Goal: Ask a question

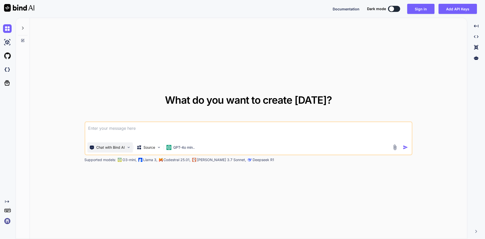
click at [129, 148] on img at bounding box center [128, 147] width 4 height 4
type textarea "x"
click at [130, 148] on img at bounding box center [128, 147] width 4 height 4
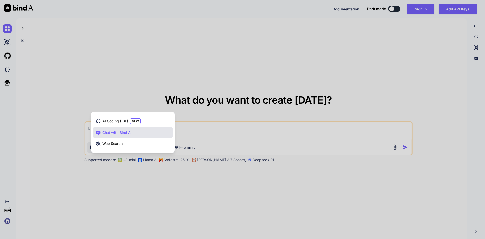
click at [222, 197] on div at bounding box center [242, 119] width 485 height 239
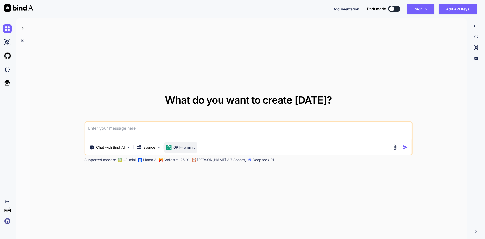
click at [195, 148] on p "GPT-4o min.." at bounding box center [183, 147] width 21 height 5
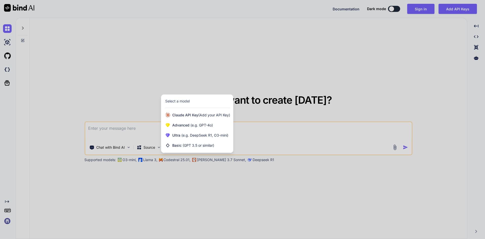
click at [228, 183] on div at bounding box center [242, 119] width 485 height 239
type textarea "x"
